Goal: Information Seeking & Learning: Learn about a topic

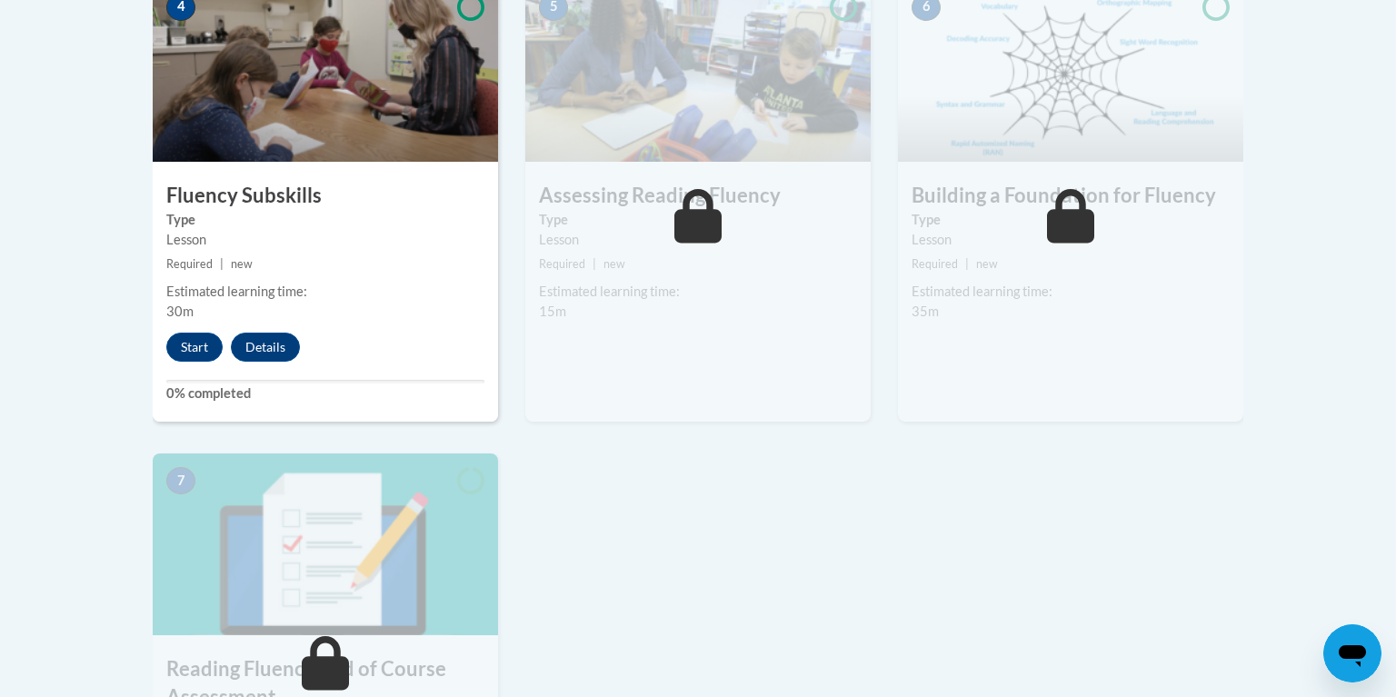
scroll to position [1134, 0]
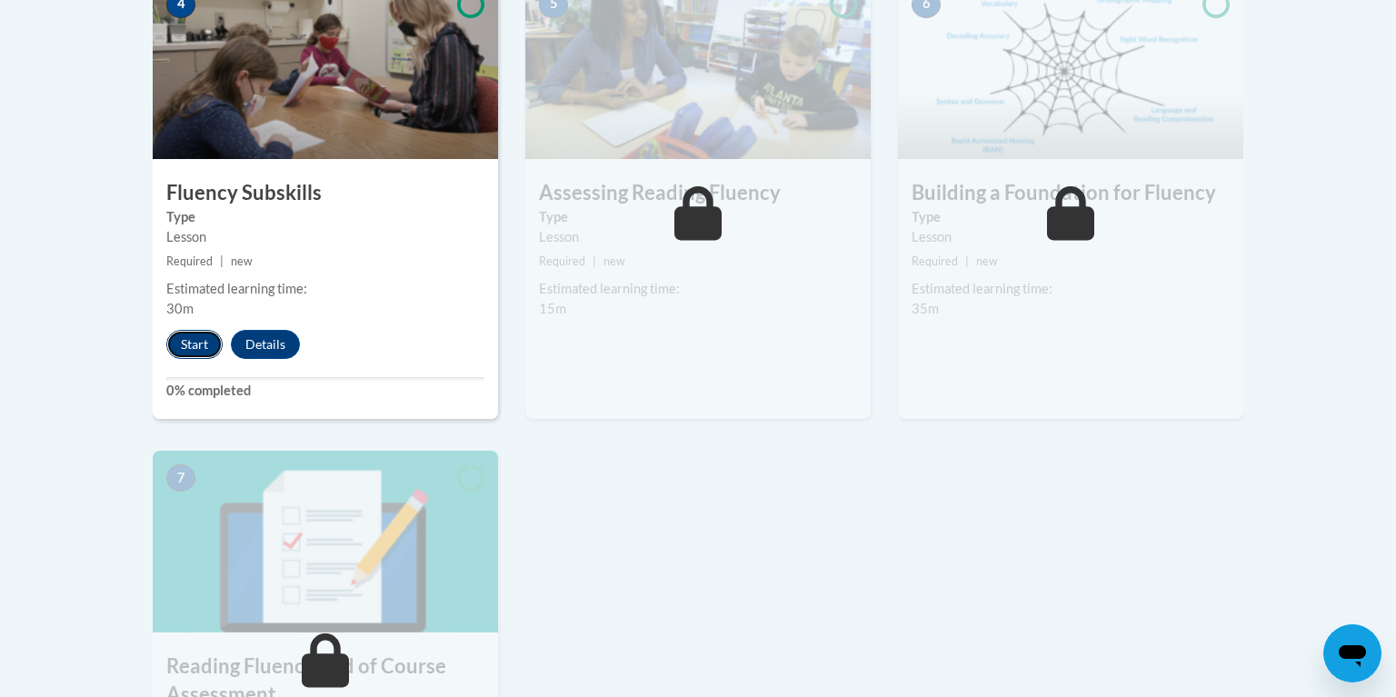
click at [191, 340] on button "Start" at bounding box center [194, 344] width 56 height 29
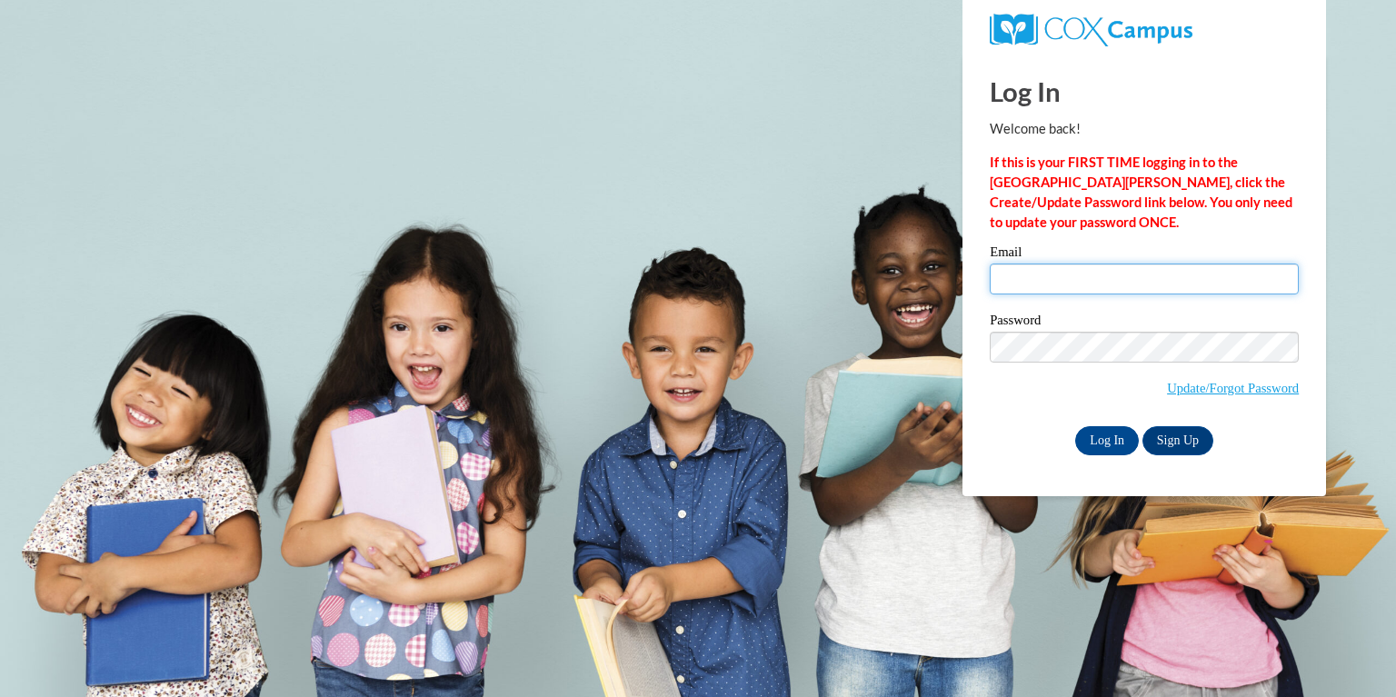
click at [993, 279] on input "Email" at bounding box center [1144, 279] width 309 height 31
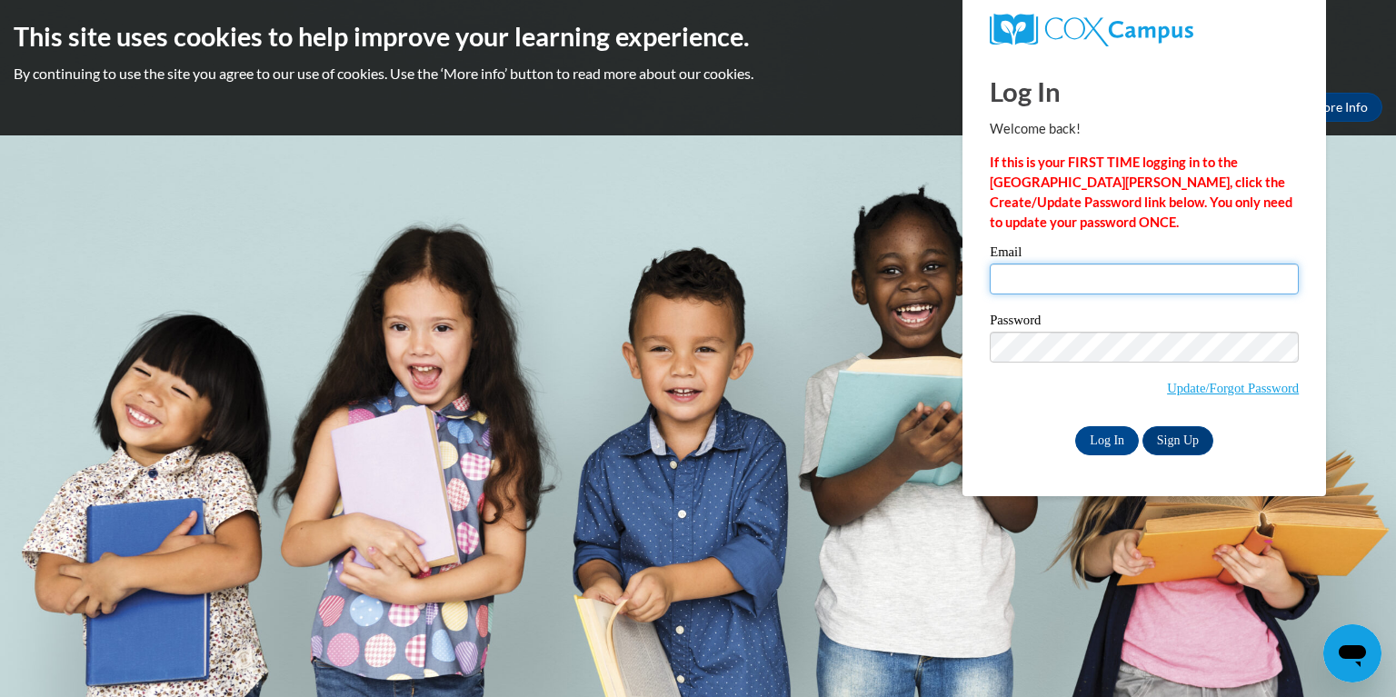
type input "challea@rbsd.k12.wi.us"
click at [1096, 323] on label "Password" at bounding box center [1144, 323] width 309 height 18
click at [1101, 440] on input "Log In" at bounding box center [1107, 440] width 64 height 29
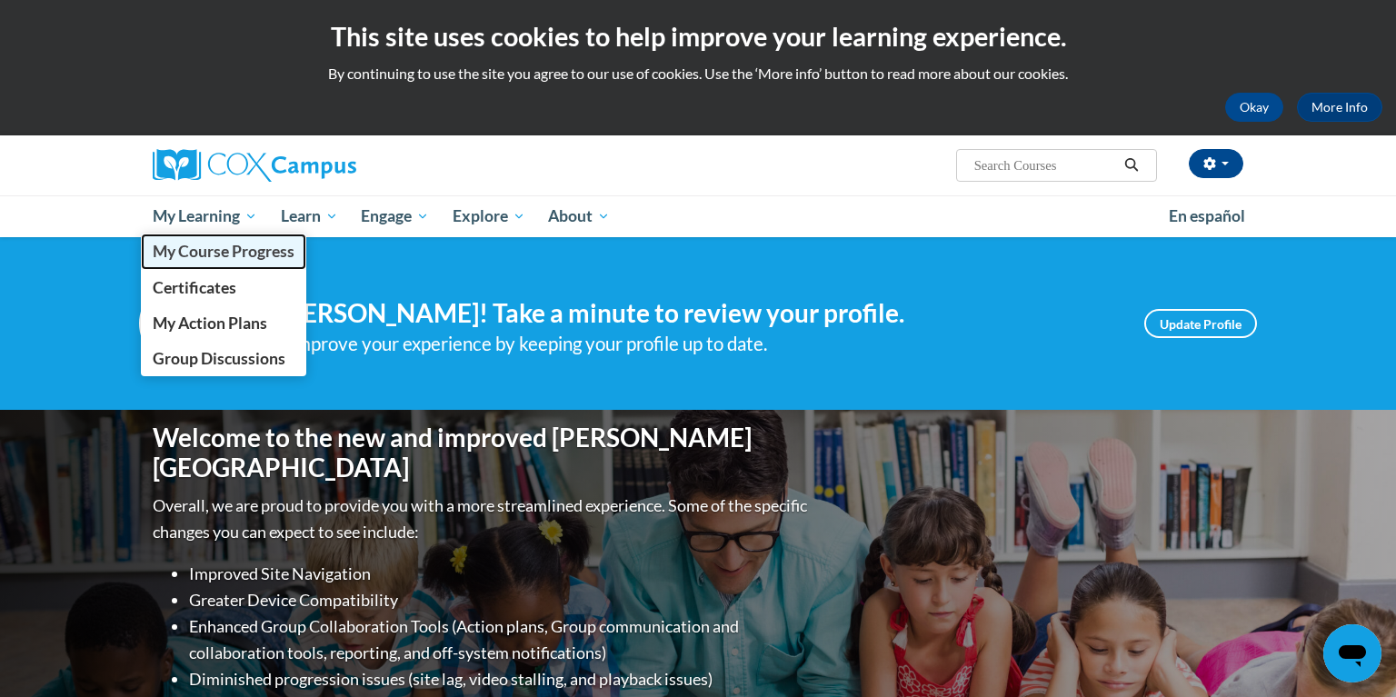
click at [245, 254] on span "My Course Progress" at bounding box center [224, 251] width 142 height 19
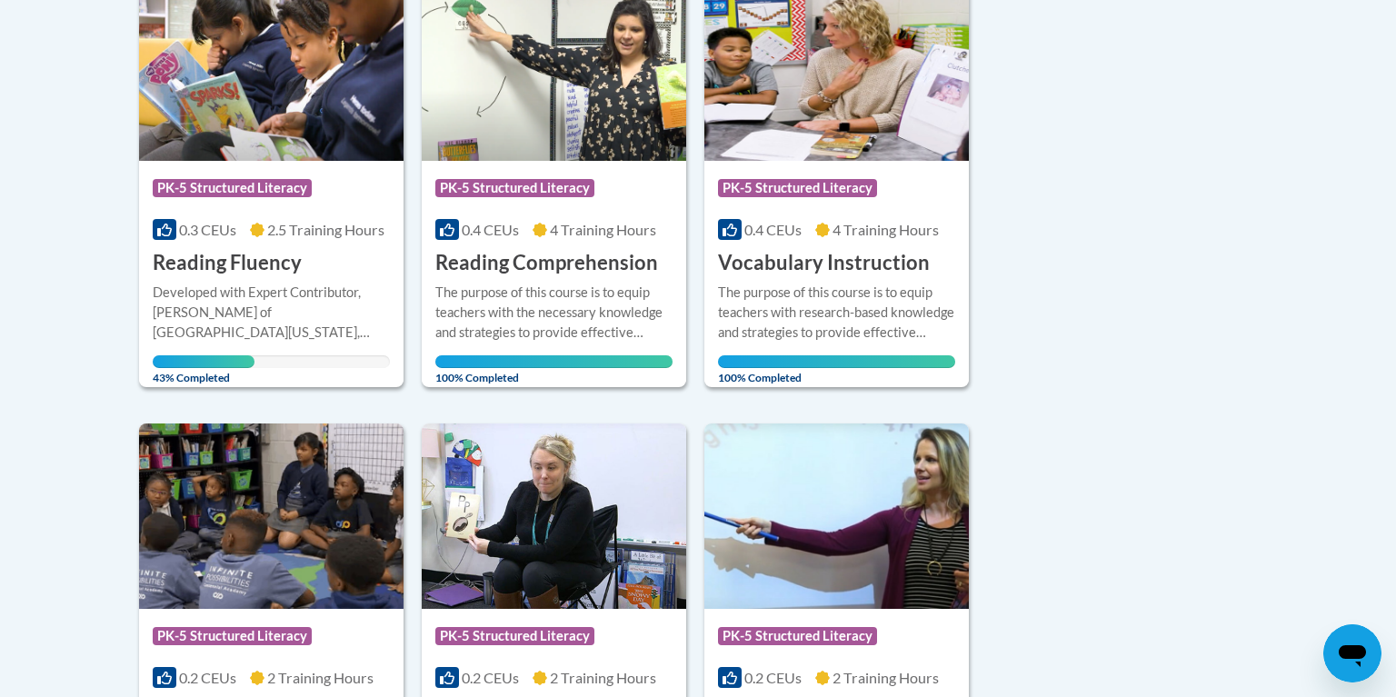
scroll to position [934, 0]
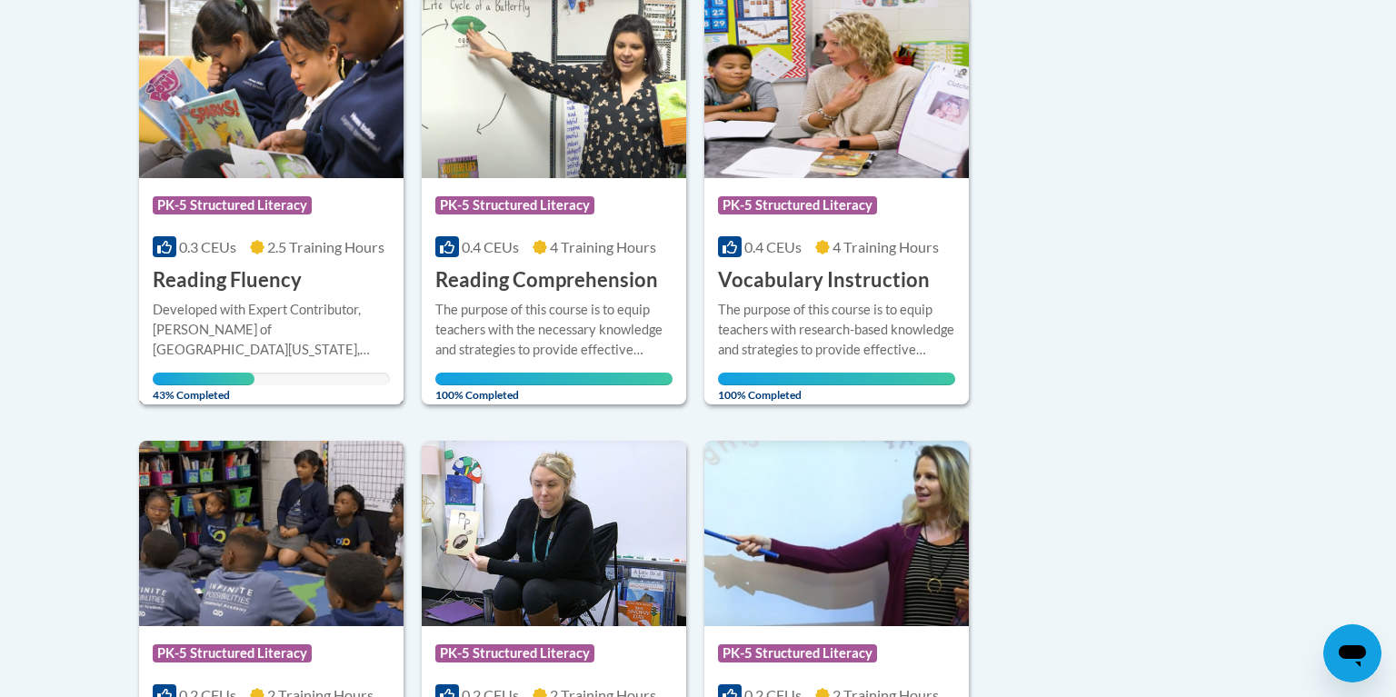
click at [221, 280] on h3 "Reading Fluency" at bounding box center [227, 280] width 149 height 28
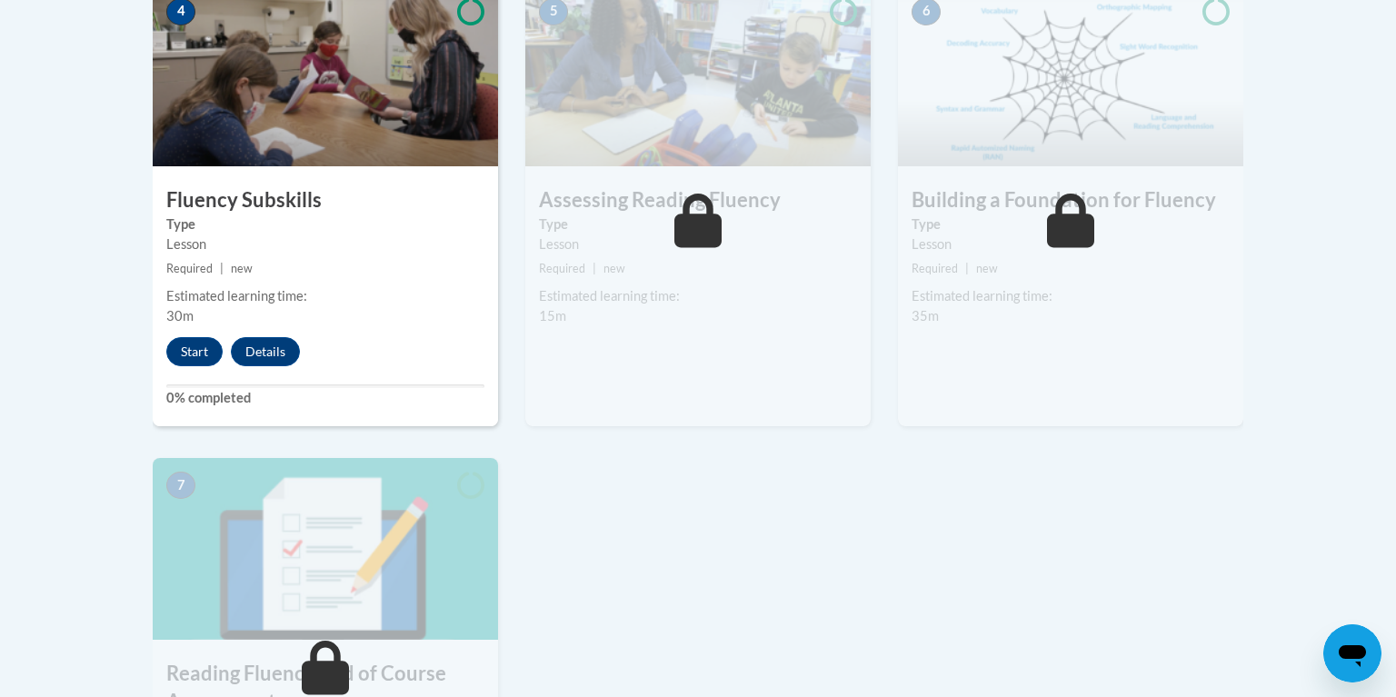
scroll to position [1130, 0]
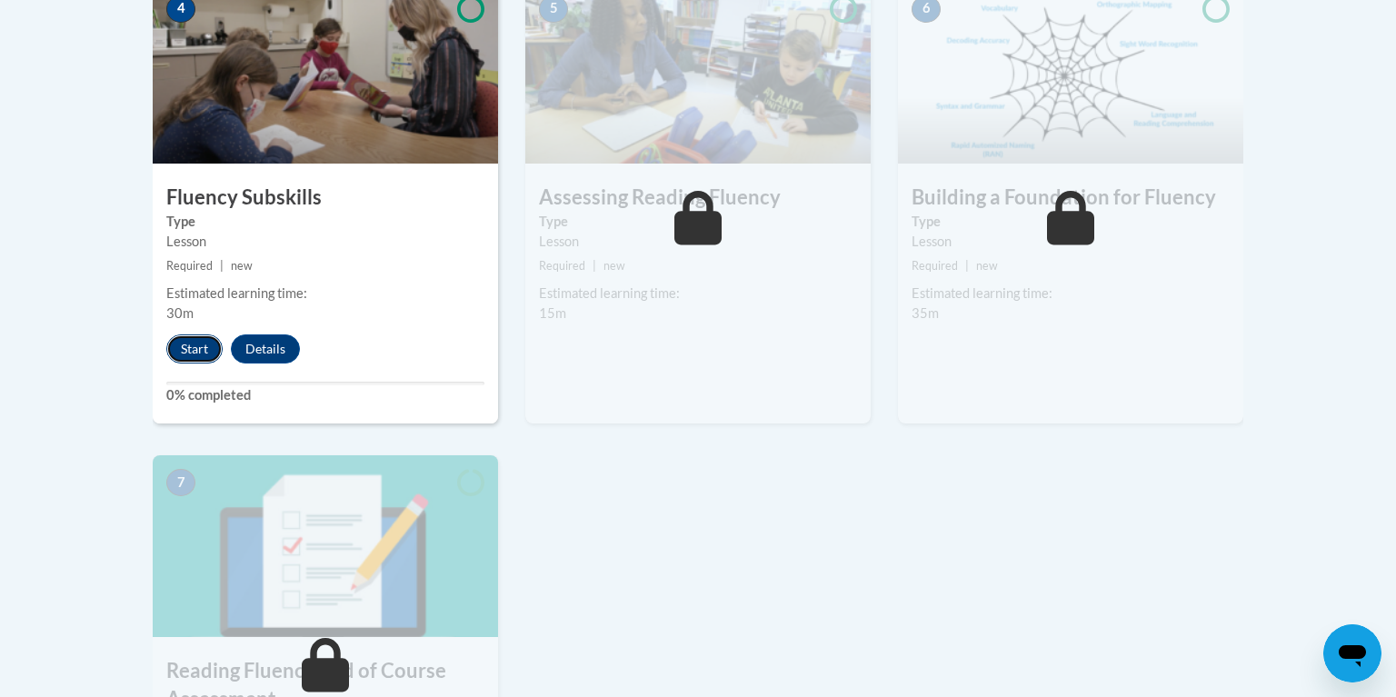
click at [194, 346] on button "Start" at bounding box center [194, 348] width 56 height 29
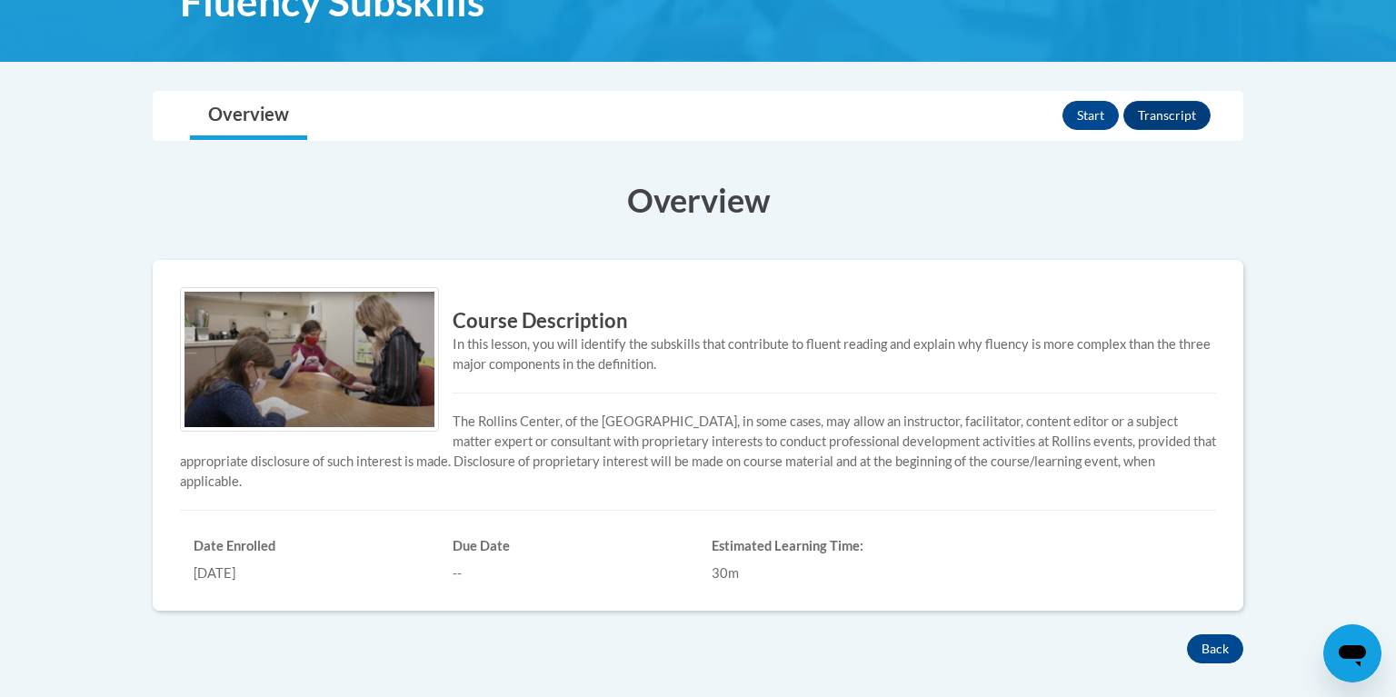
scroll to position [322, 0]
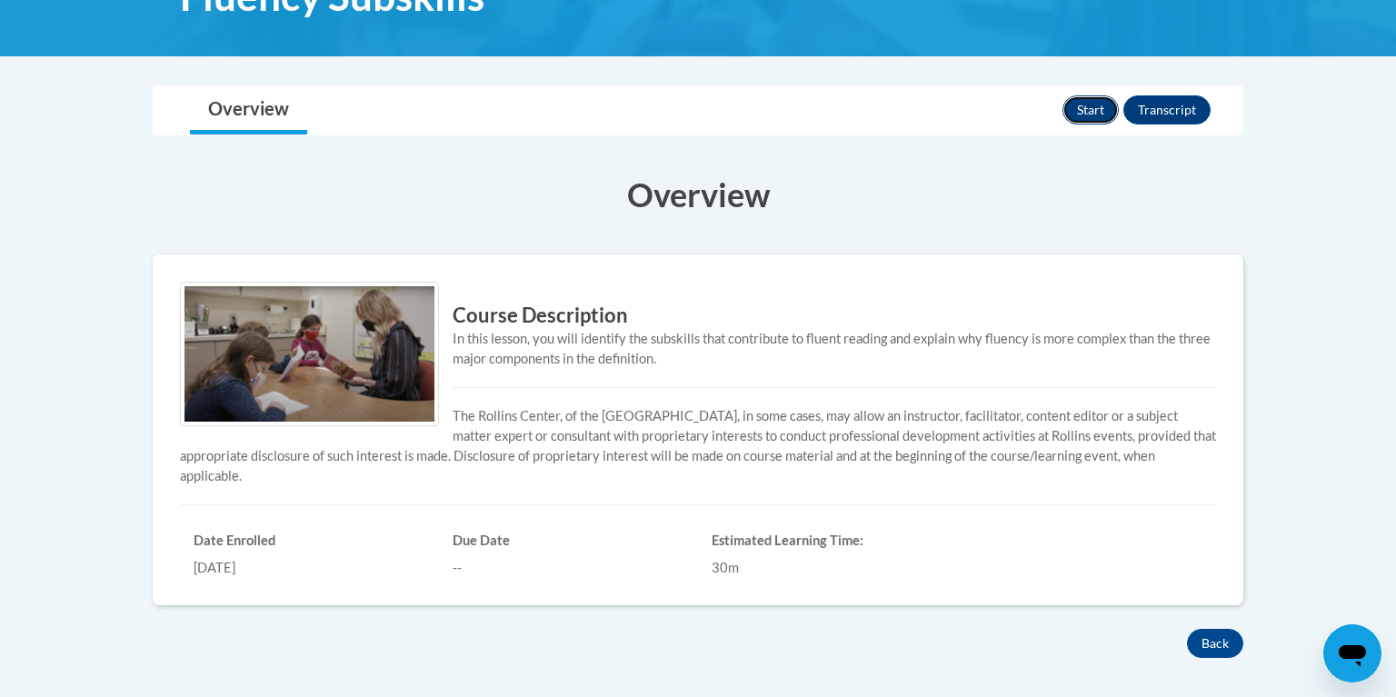
click at [1082, 111] on button "Start" at bounding box center [1090, 109] width 56 height 29
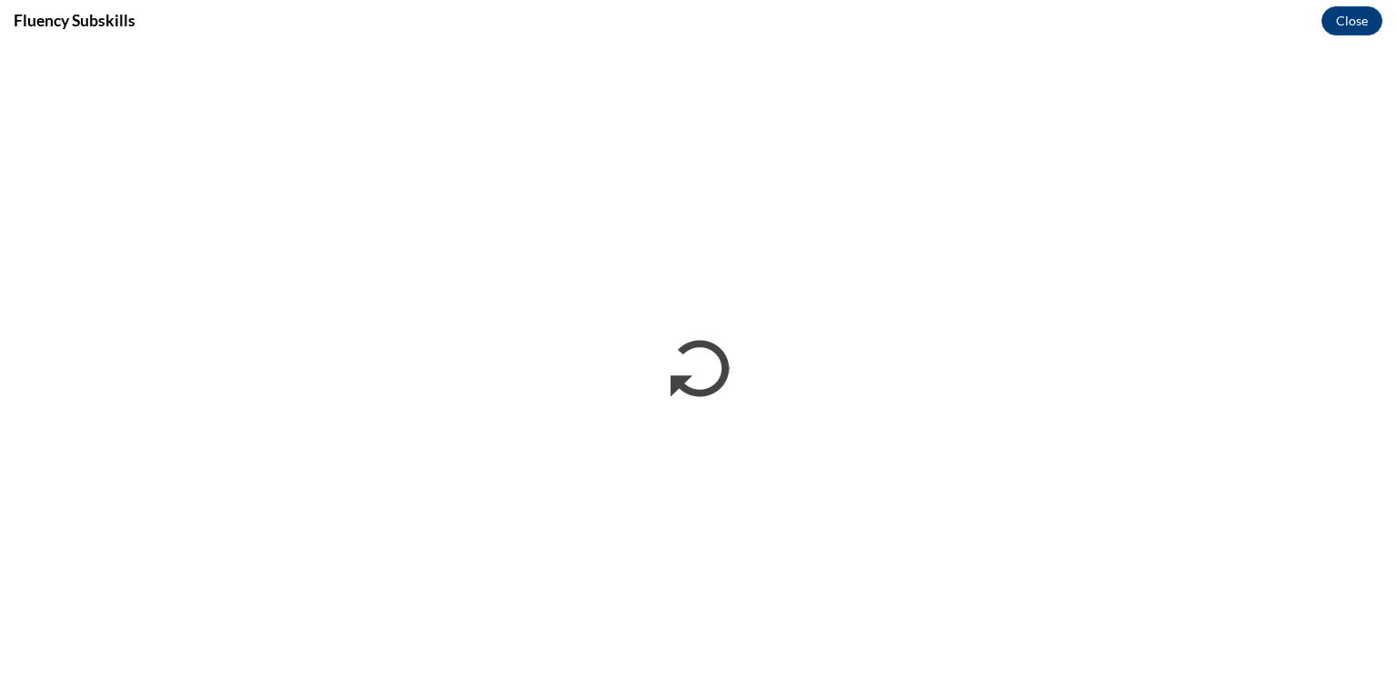
scroll to position [0, 0]
